Goal: Download file/media

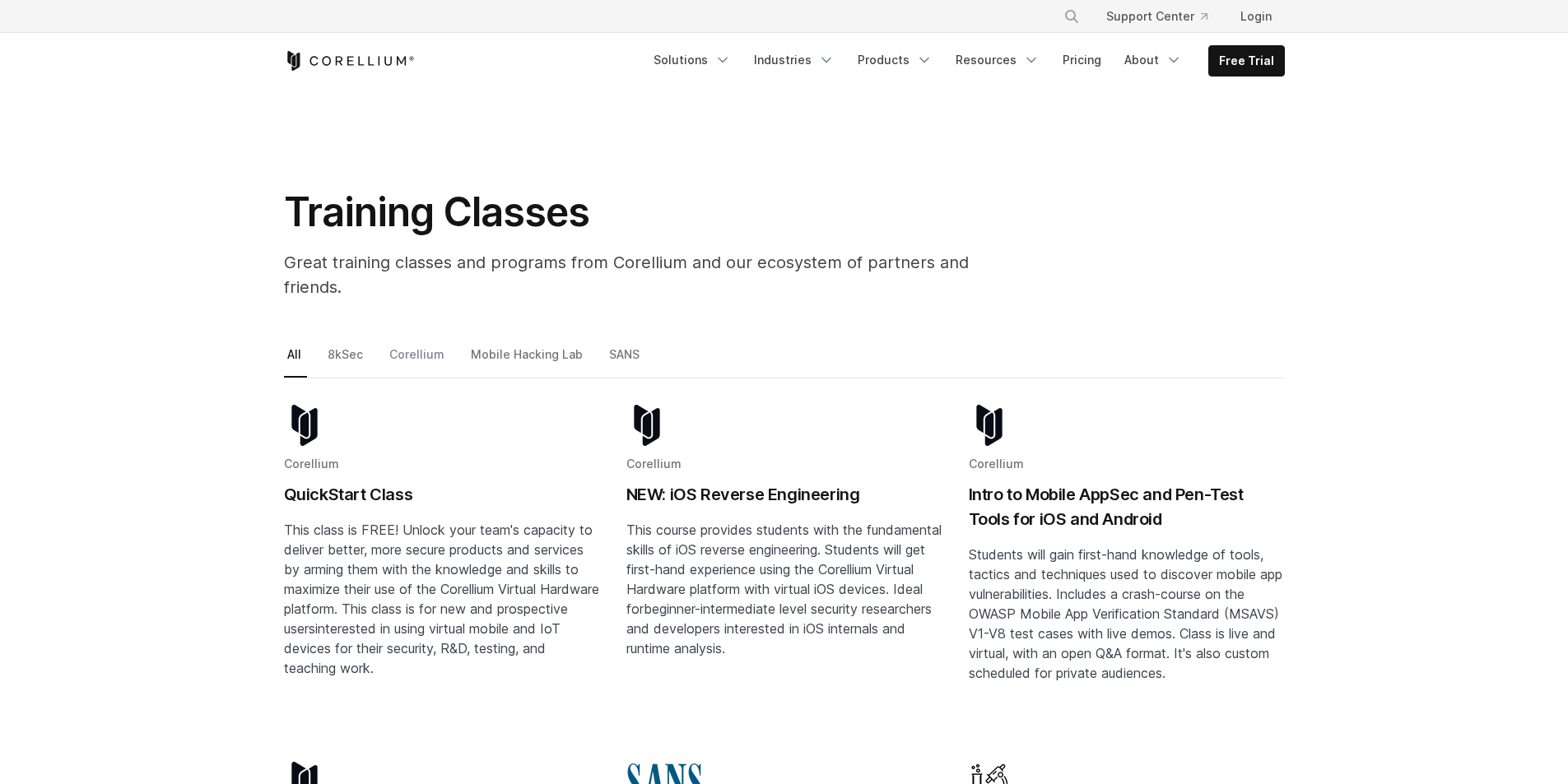
click at [411, 344] on link "Corellium" at bounding box center [418, 361] width 64 height 35
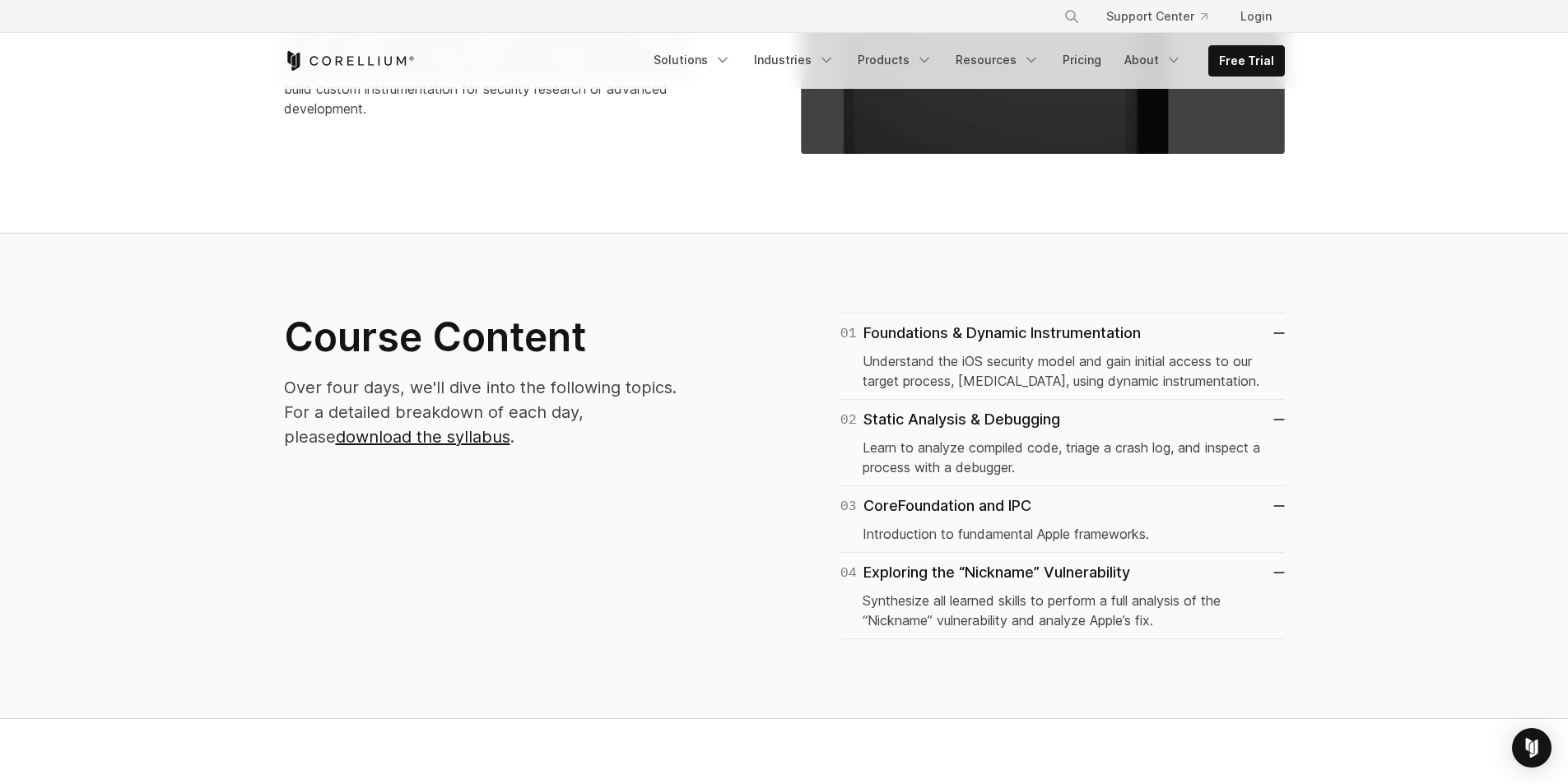
scroll to position [823, 0]
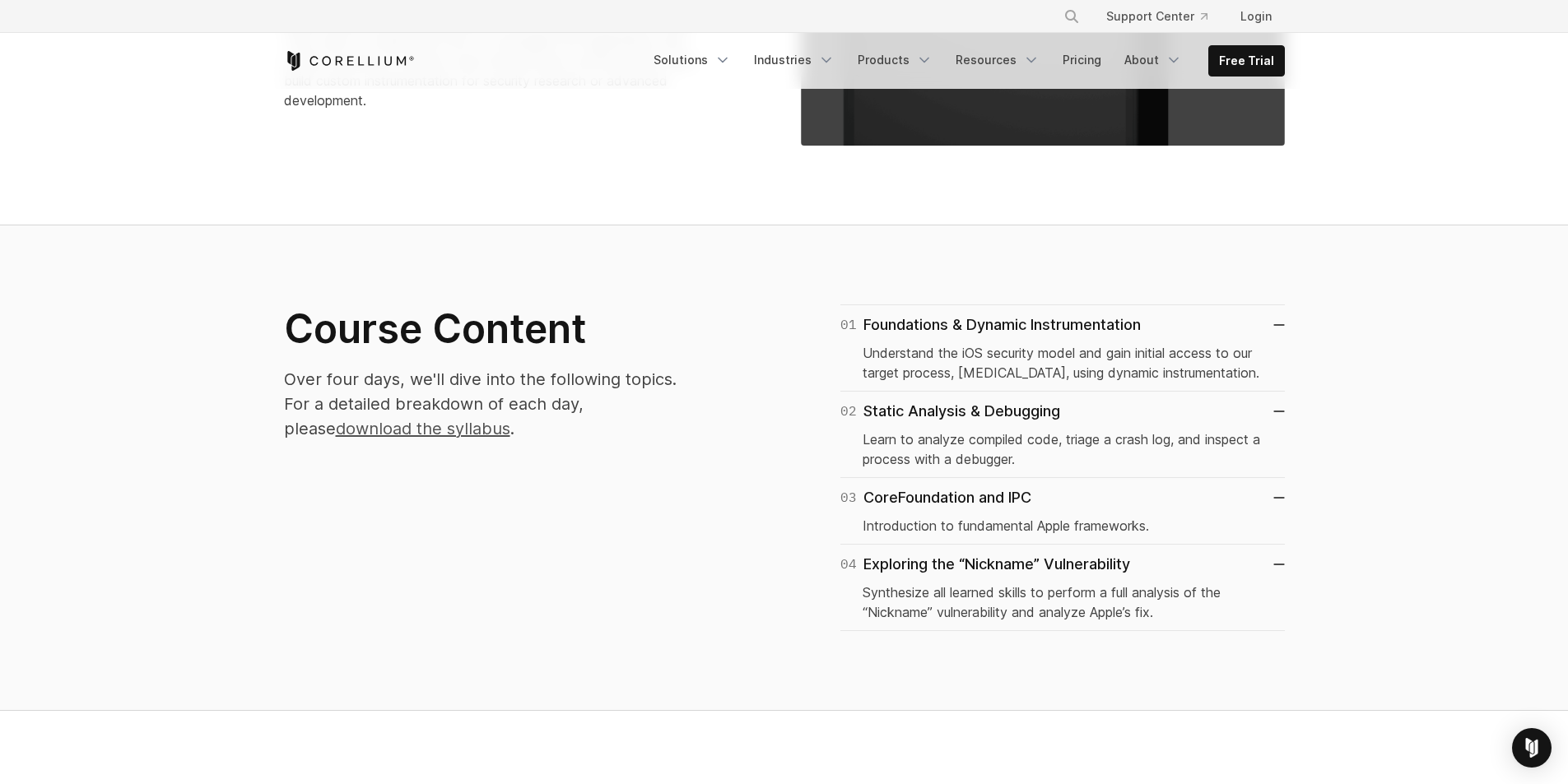
click at [510, 419] on link "download the syllabus" at bounding box center [423, 429] width 175 height 20
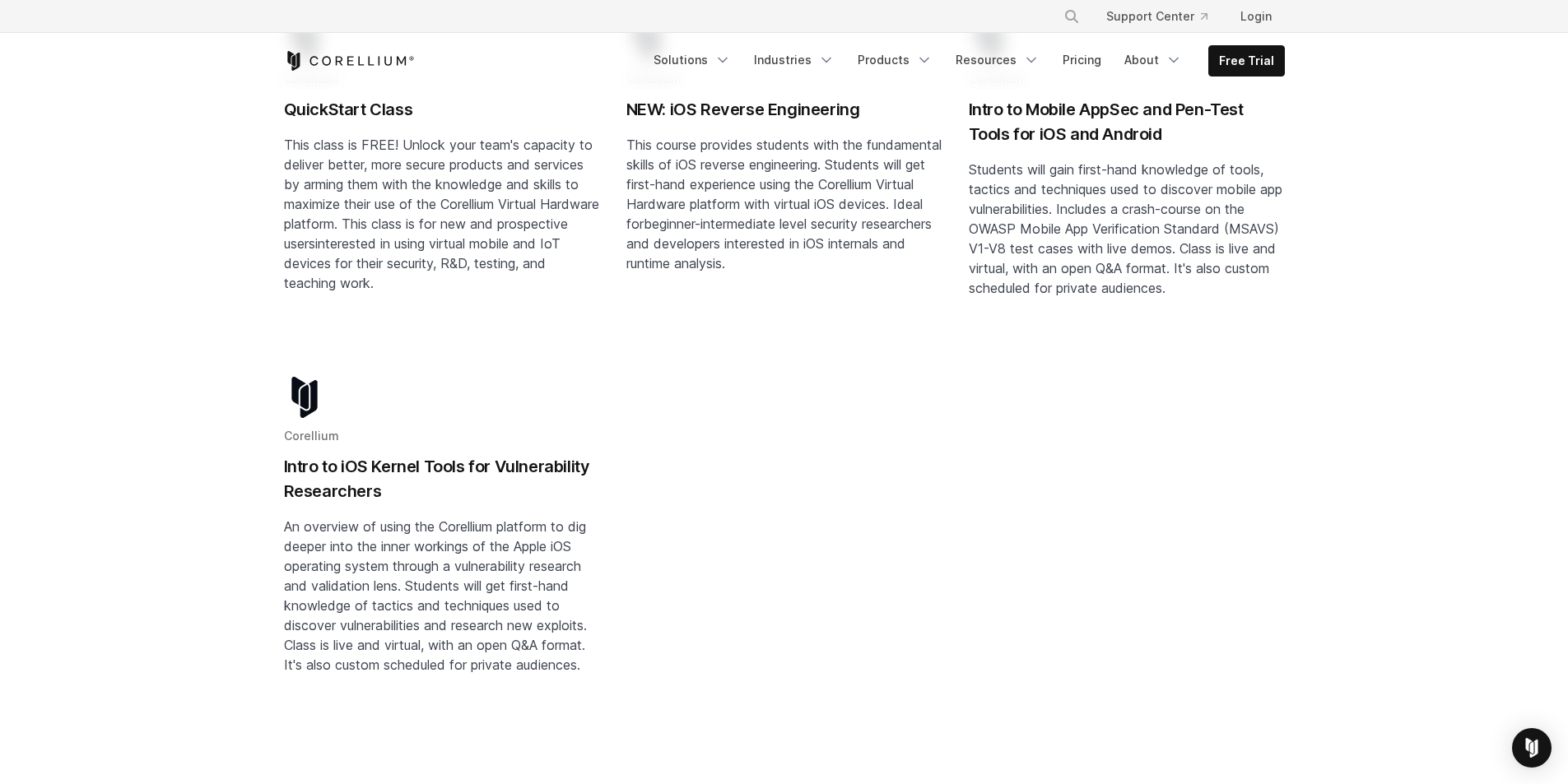
scroll to position [411, 0]
